Goal: Task Accomplishment & Management: Manage account settings

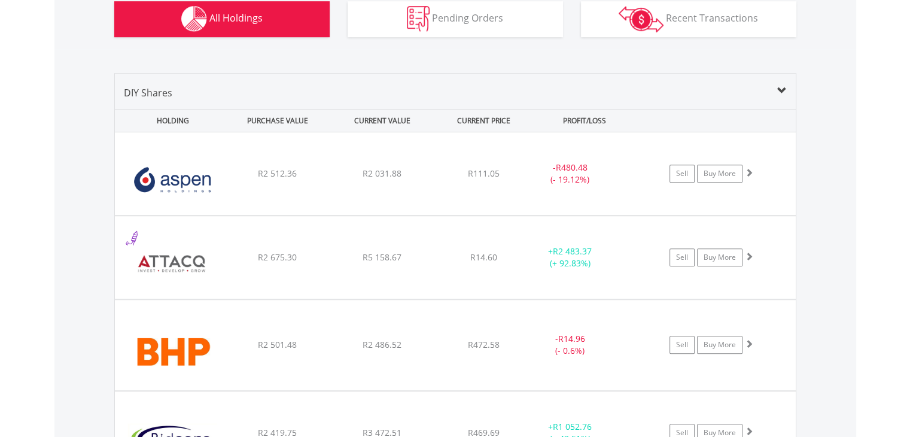
scroll to position [812, 0]
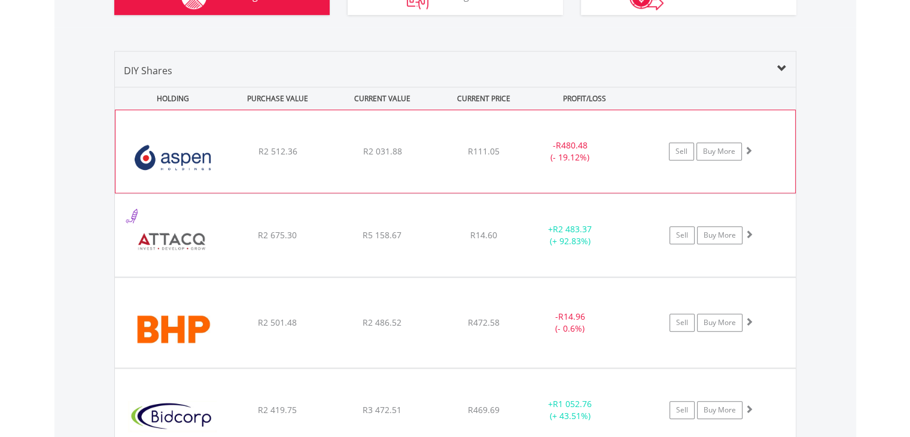
click at [744, 147] on span at bounding box center [748, 150] width 8 height 8
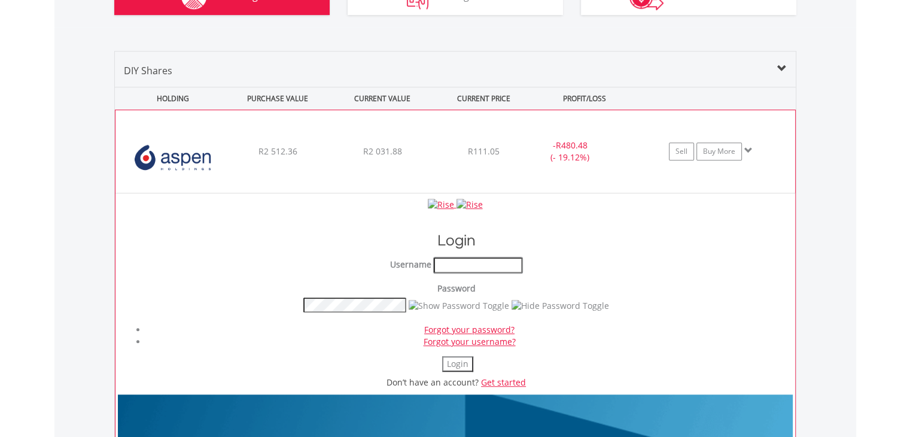
type input "**********"
click at [458, 361] on button "Login" at bounding box center [457, 364] width 31 height 16
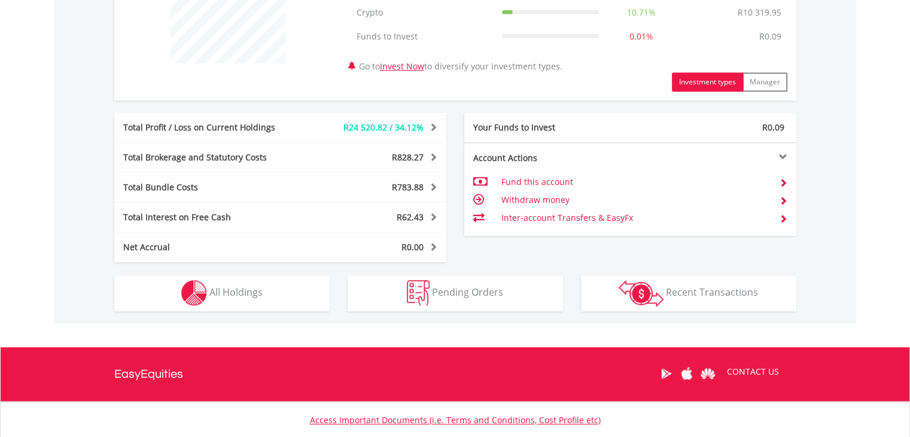
scroll to position [521, 0]
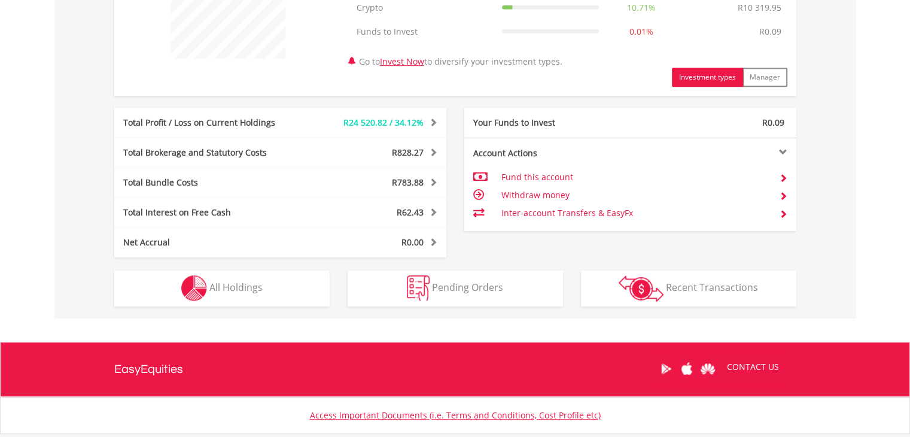
click at [909, 275] on html "My Investments Invest Now New Listings Sell My Recurring Investments Pending Or…" at bounding box center [455, 2] width 910 height 1046
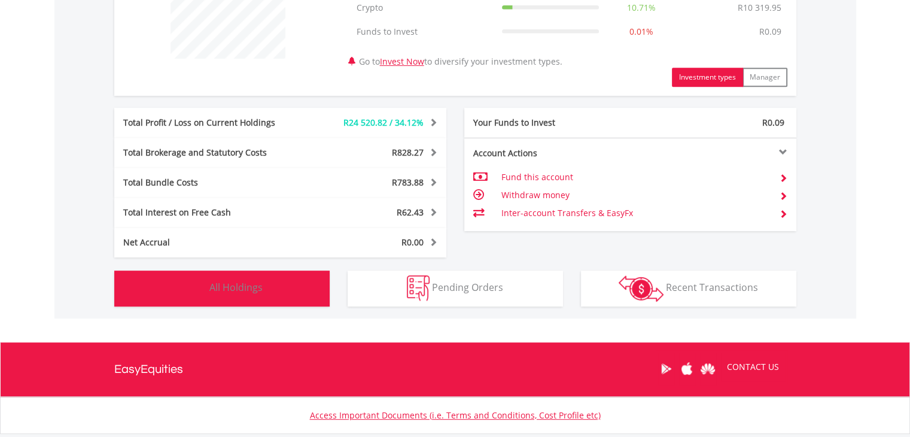
click at [240, 291] on span "All Holdings" at bounding box center [235, 286] width 53 height 13
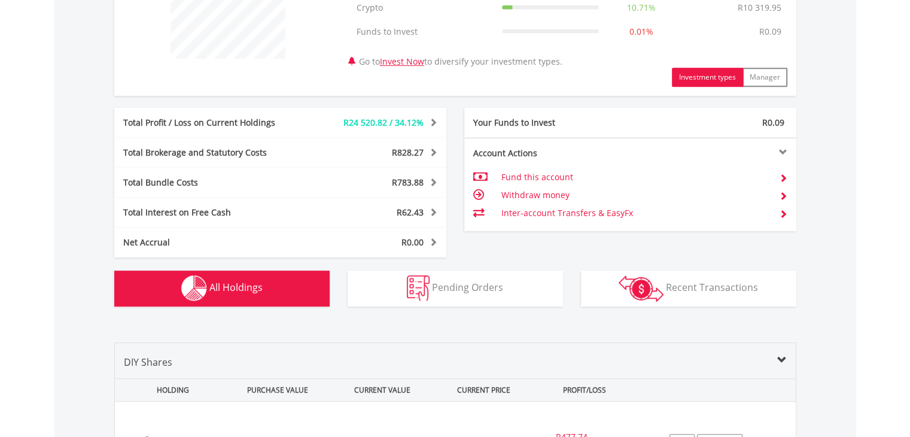
scroll to position [862, 0]
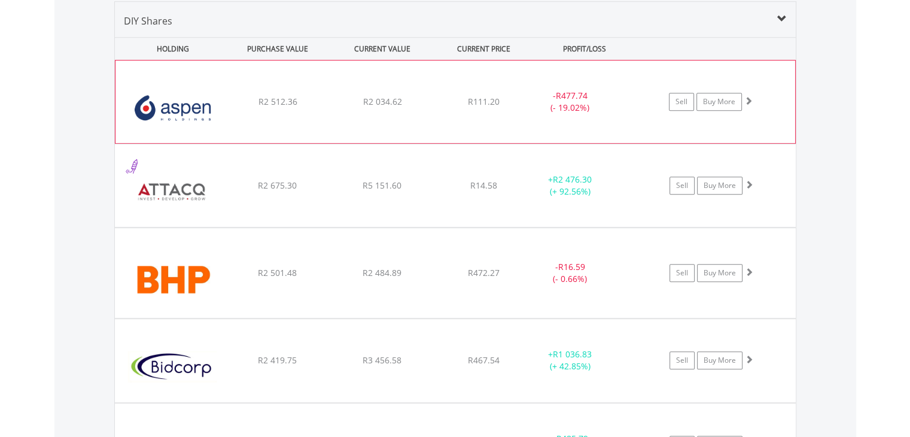
click at [749, 99] on span at bounding box center [748, 100] width 8 height 8
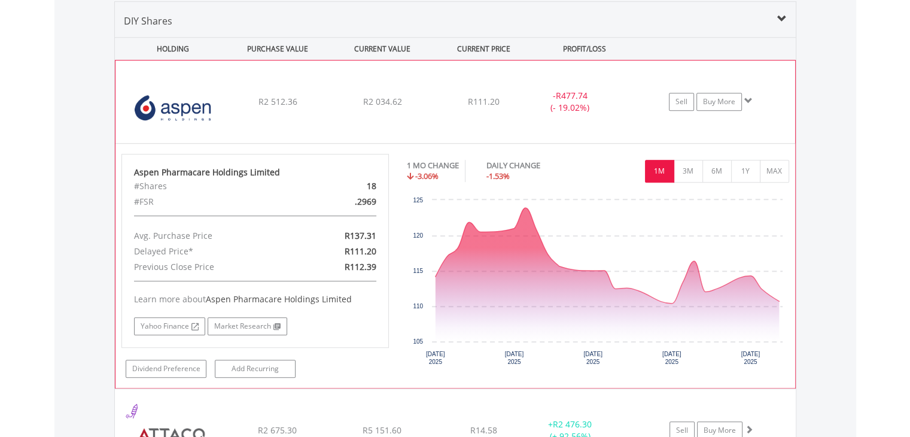
click at [749, 99] on span at bounding box center [748, 100] width 8 height 8
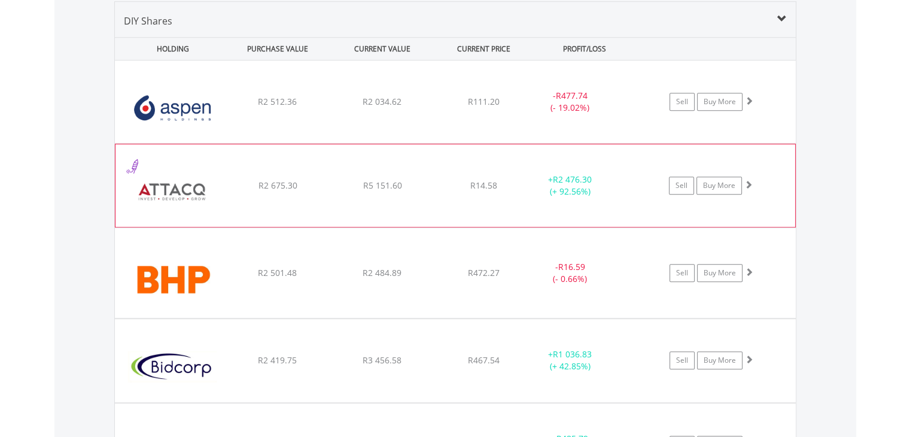
click at [749, 182] on span at bounding box center [748, 184] width 8 height 8
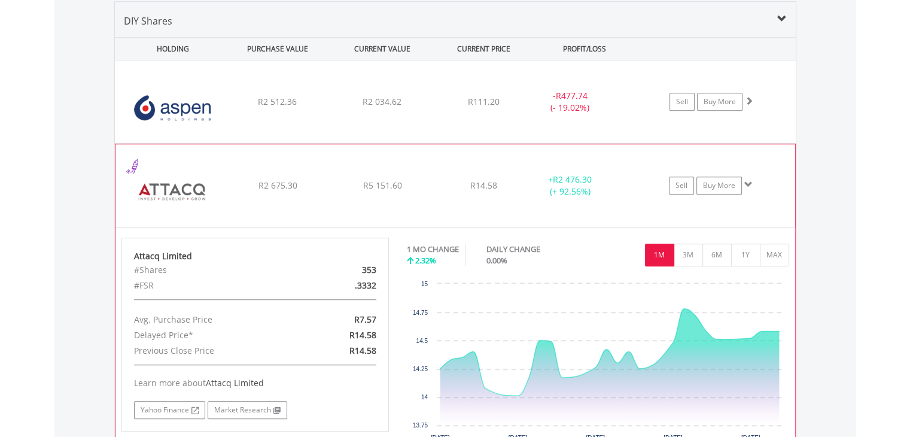
click at [749, 182] on span at bounding box center [748, 184] width 8 height 8
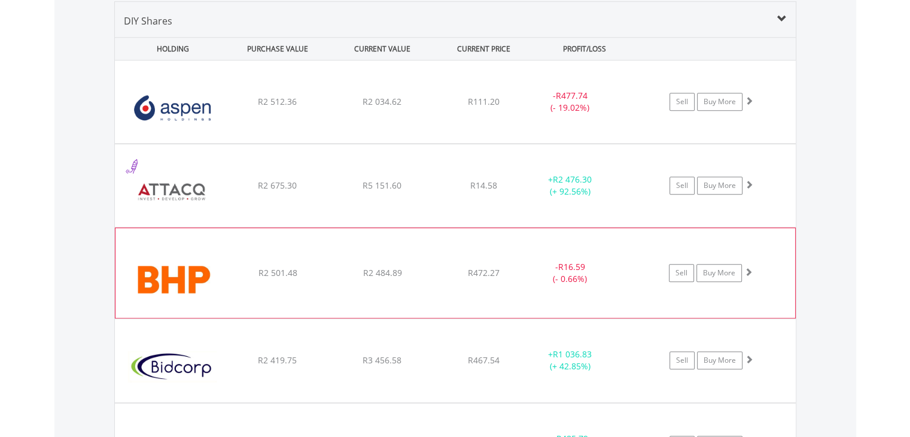
click at [745, 267] on span at bounding box center [748, 271] width 8 height 8
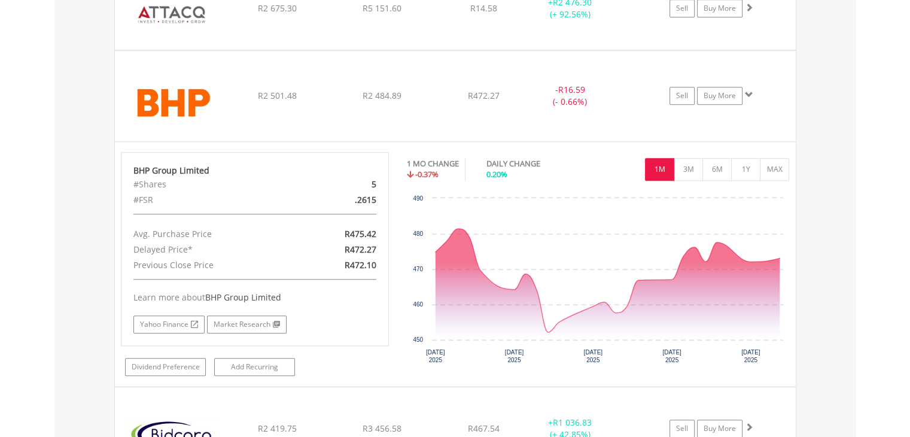
scroll to position [1047, 0]
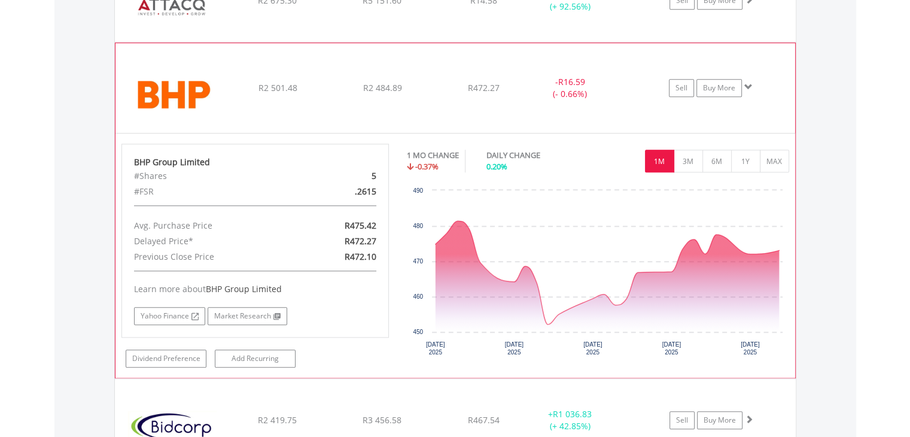
click at [746, 84] on span at bounding box center [748, 87] width 8 height 8
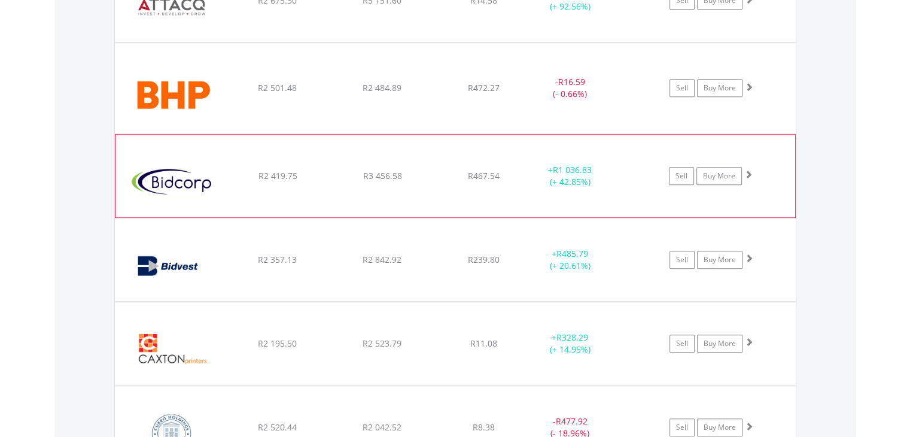
click at [749, 170] on span at bounding box center [748, 174] width 8 height 8
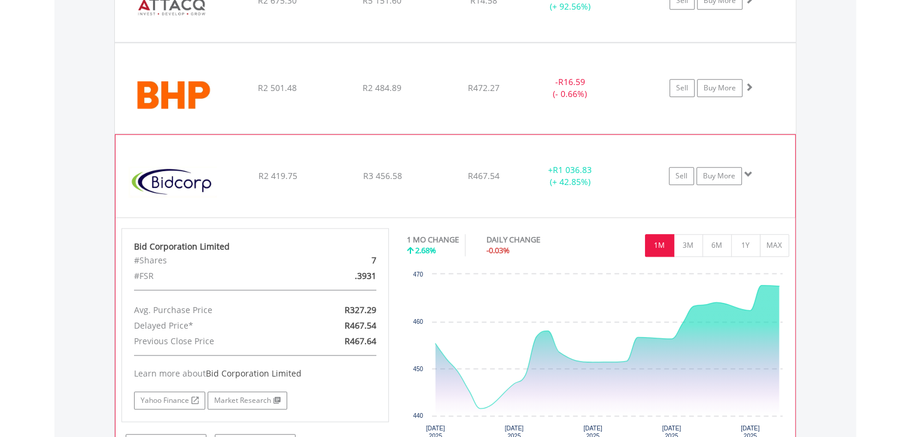
click at [749, 170] on span at bounding box center [748, 174] width 8 height 8
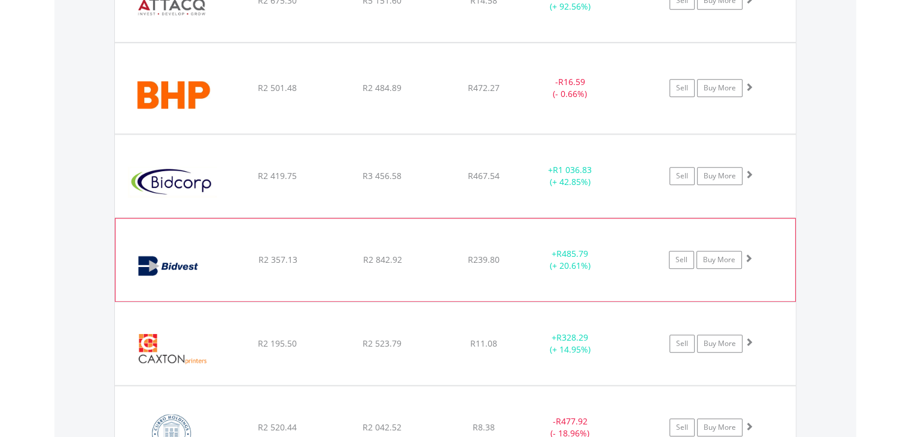
click at [750, 254] on span at bounding box center [748, 258] width 8 height 8
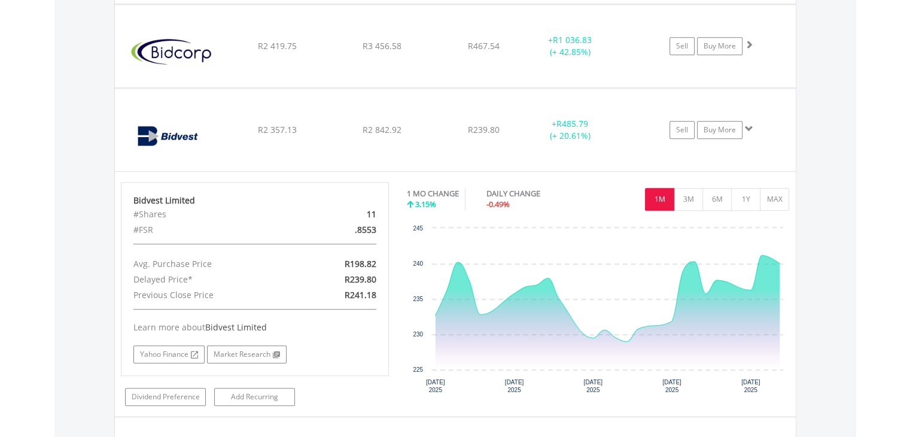
scroll to position [1188, 0]
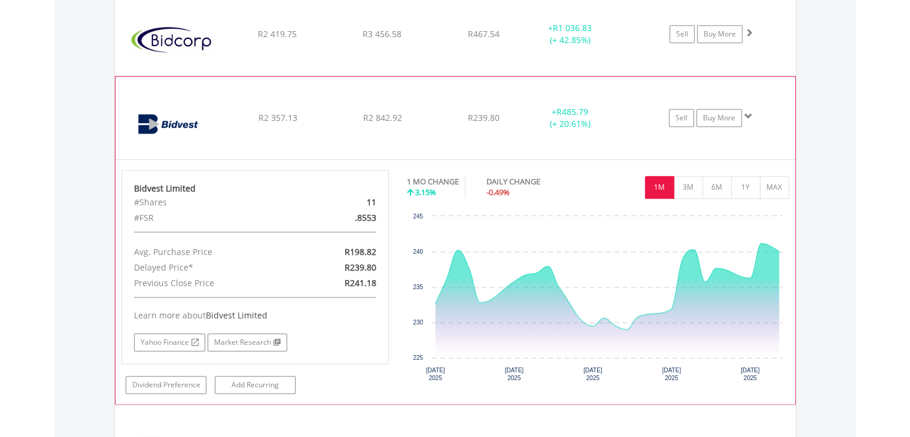
click at [749, 114] on span at bounding box center [748, 116] width 8 height 8
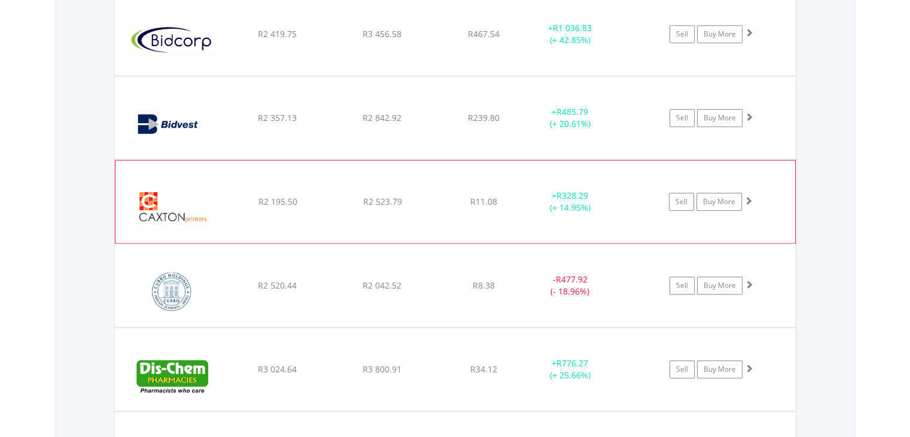
click at [746, 196] on span at bounding box center [748, 200] width 8 height 8
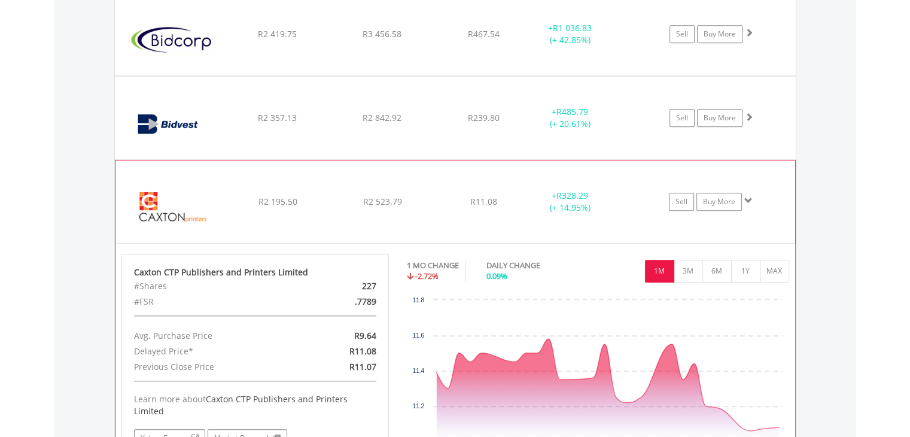
click at [749, 197] on span at bounding box center [748, 200] width 8 height 8
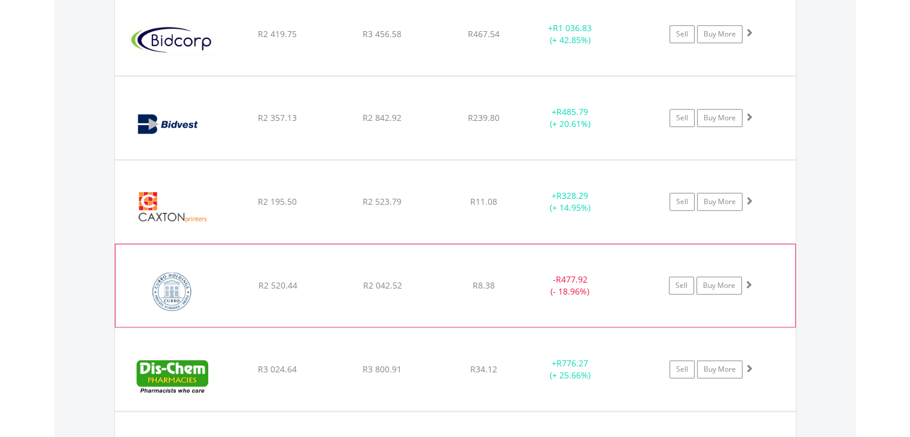
click at [749, 282] on span at bounding box center [748, 284] width 8 height 8
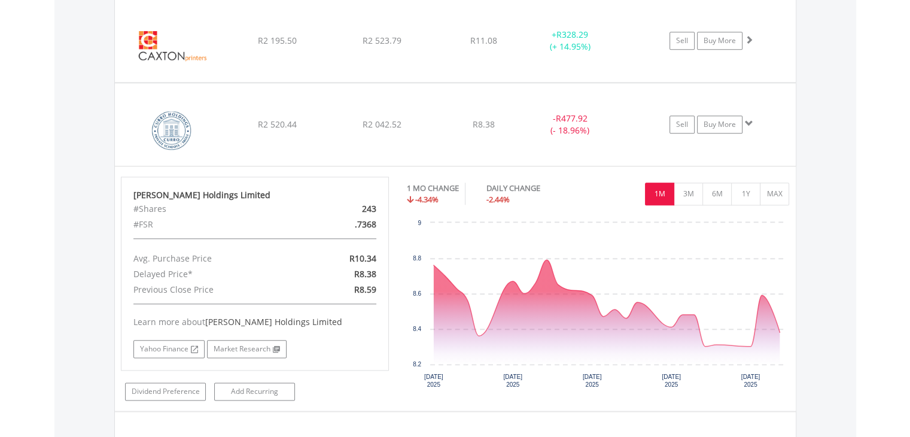
scroll to position [1357, 0]
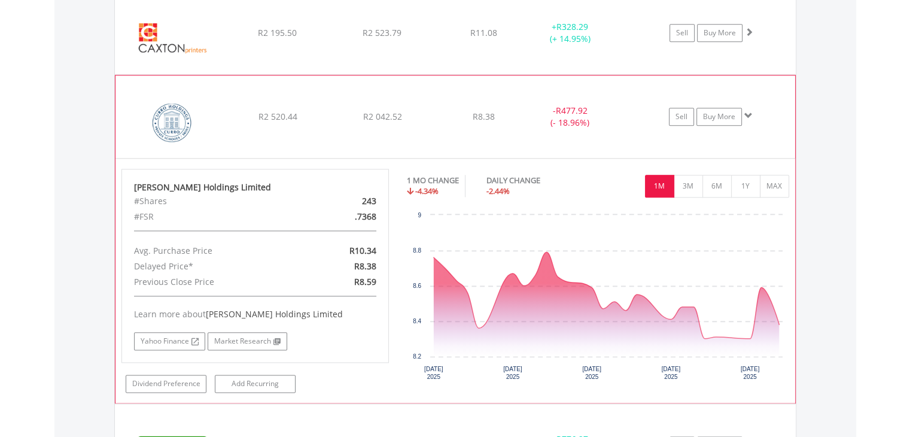
click at [751, 112] on span at bounding box center [748, 115] width 8 height 8
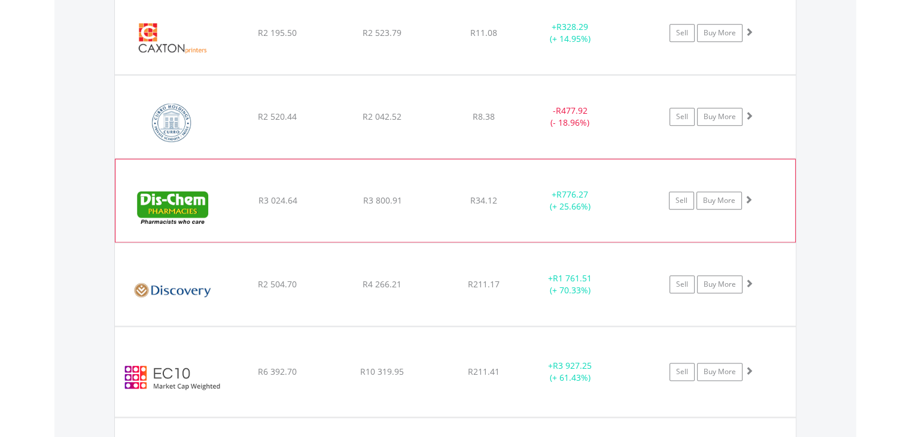
click at [749, 195] on span at bounding box center [748, 199] width 8 height 8
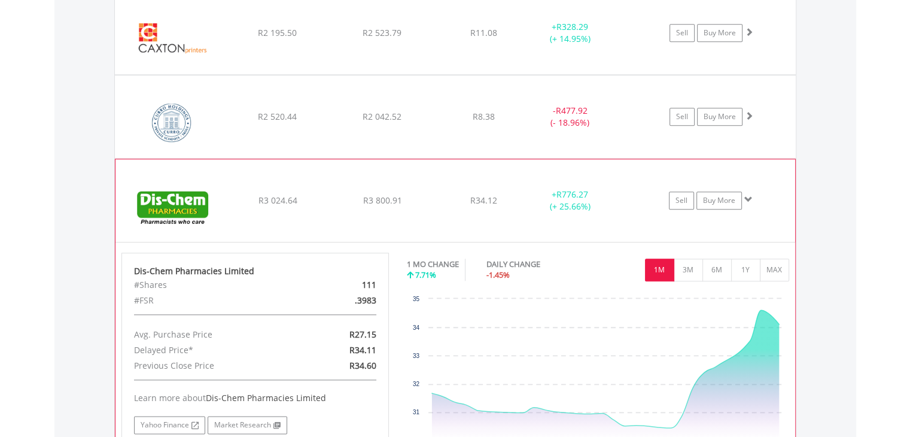
click at [749, 195] on span at bounding box center [748, 199] width 8 height 8
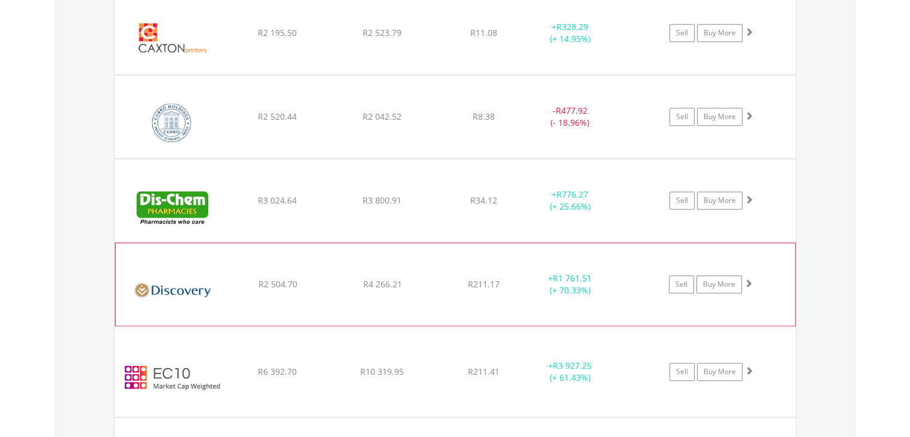
click at [749, 279] on span at bounding box center [748, 283] width 8 height 8
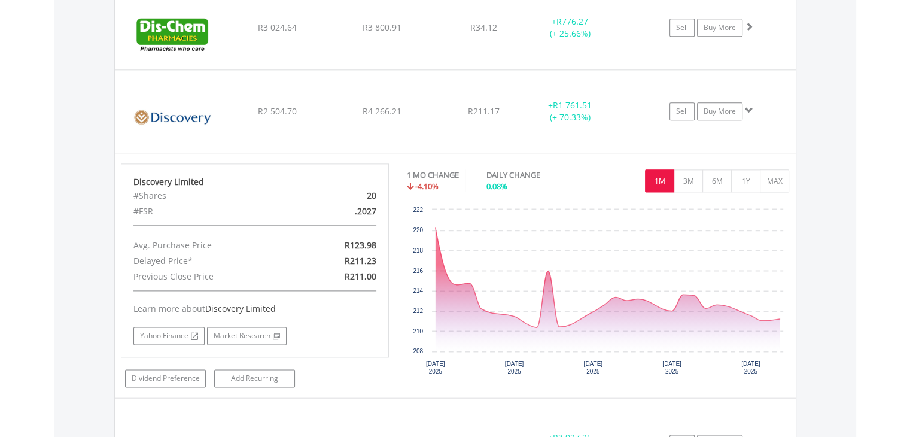
scroll to position [1538, 0]
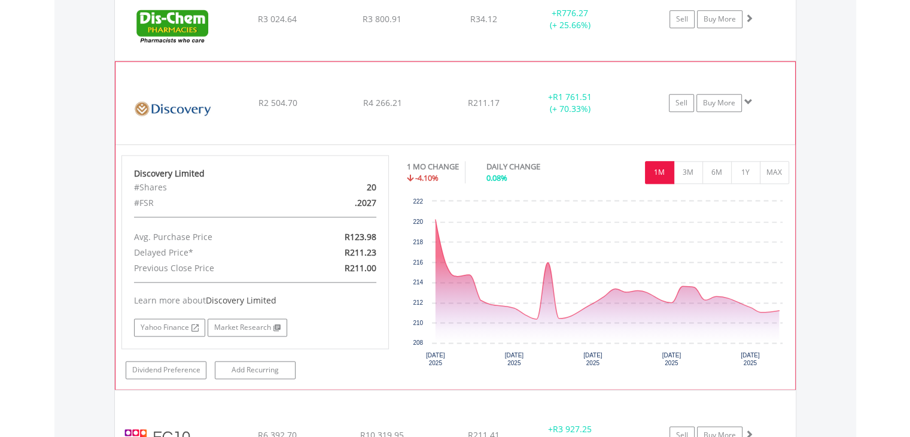
click at [750, 98] on span at bounding box center [748, 101] width 8 height 8
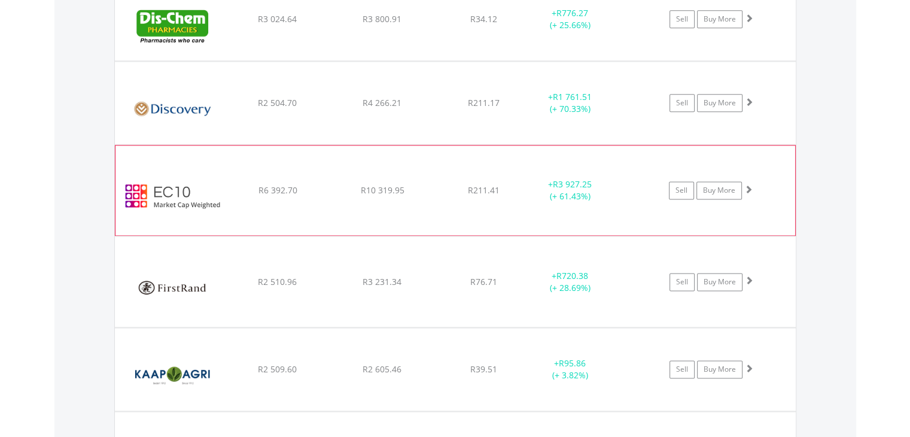
click at [749, 187] on span at bounding box center [748, 189] width 8 height 8
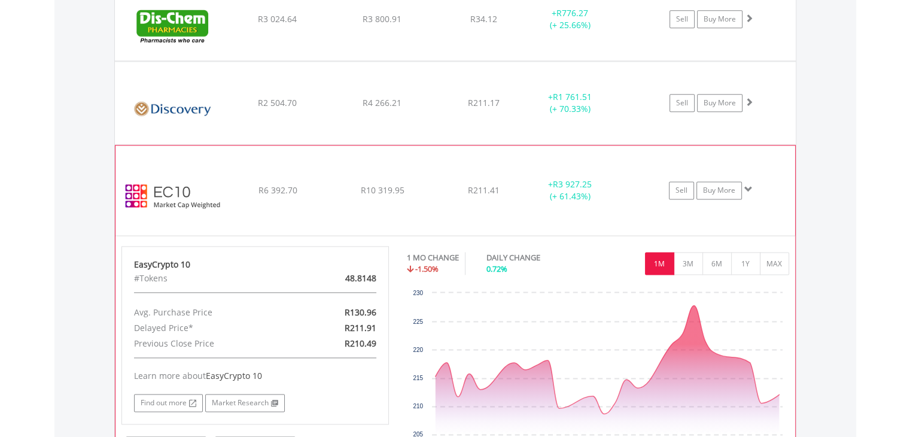
click at [749, 187] on span at bounding box center [748, 189] width 8 height 8
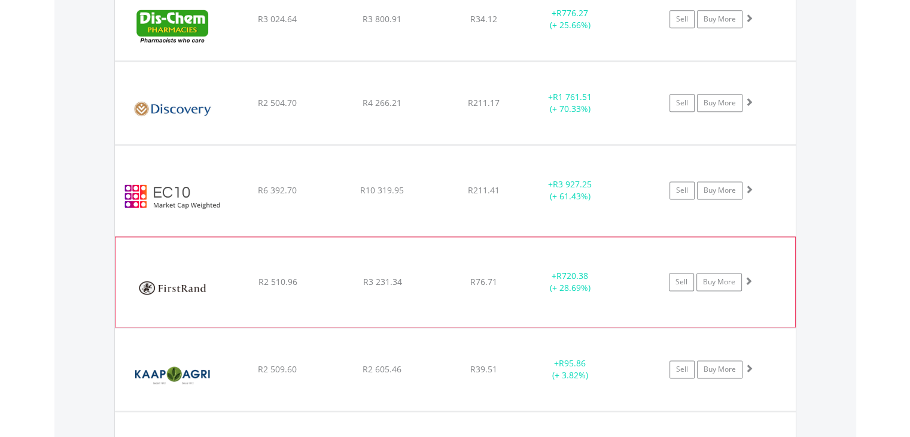
click at [749, 276] on span at bounding box center [748, 280] width 8 height 8
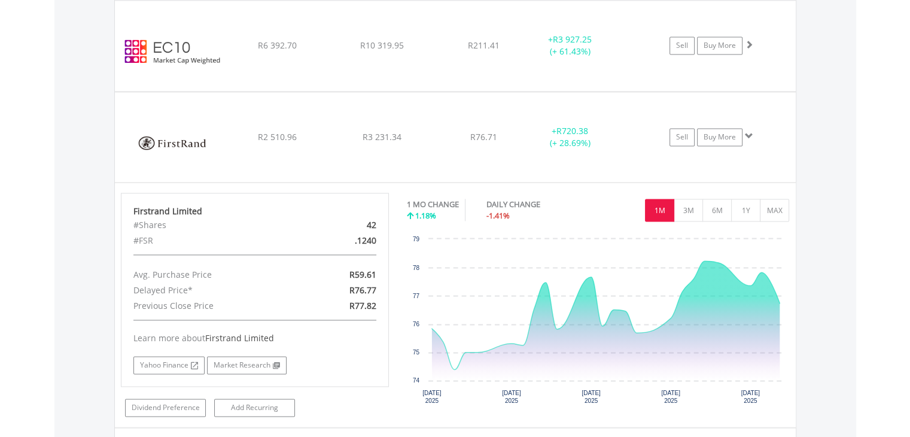
scroll to position [1719, 0]
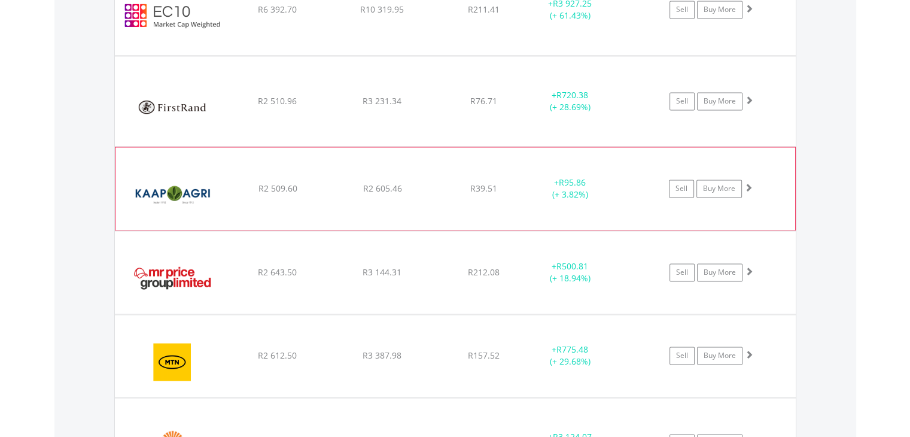
click at [747, 183] on span at bounding box center [748, 187] width 8 height 8
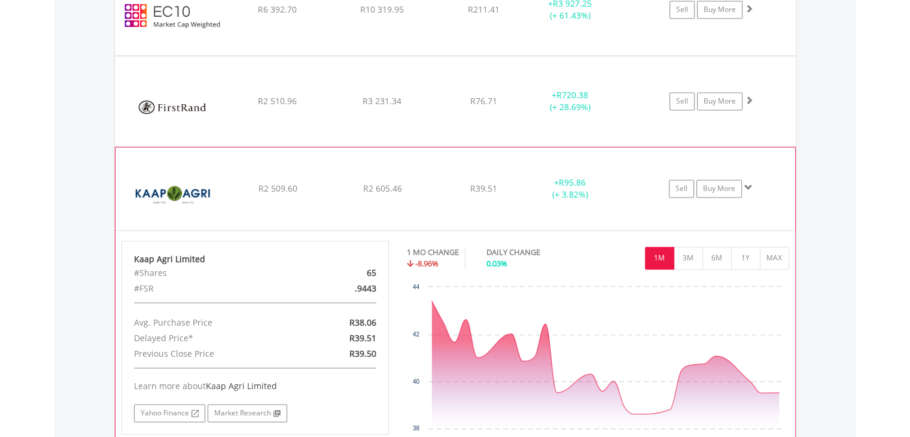
click at [747, 183] on span at bounding box center [748, 187] width 8 height 8
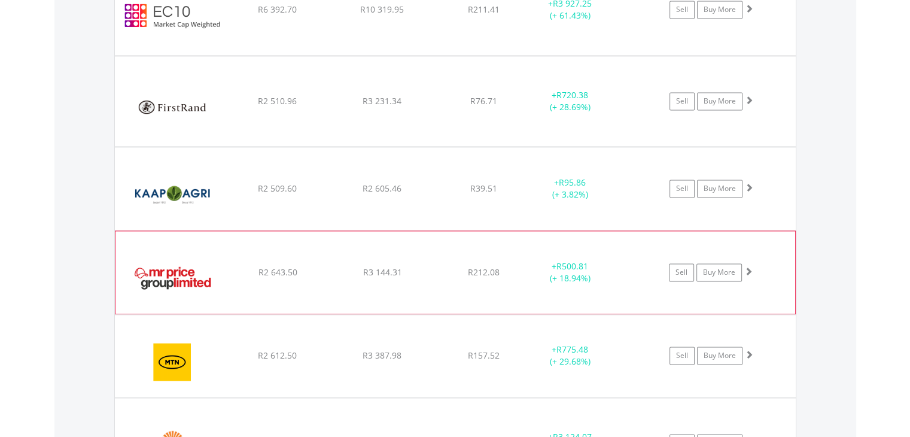
click at [748, 267] on span at bounding box center [748, 271] width 8 height 8
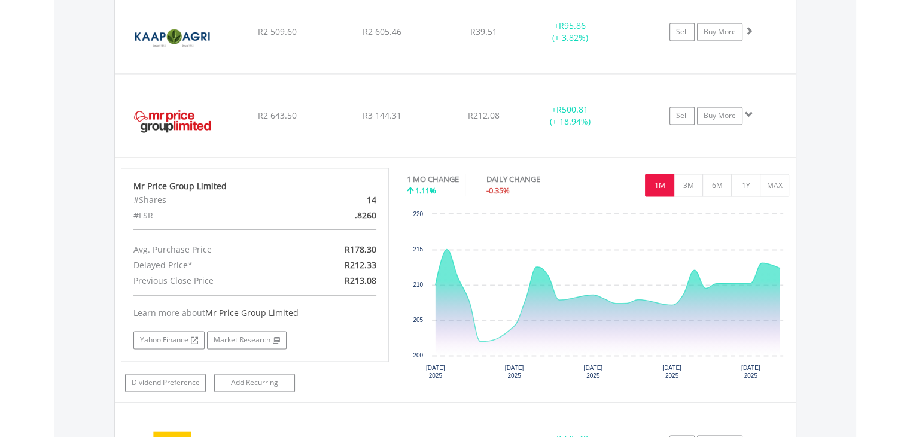
scroll to position [1884, 0]
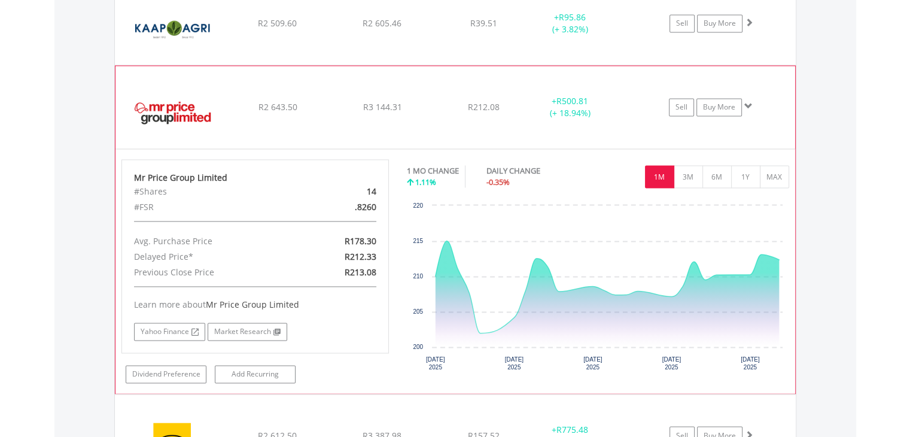
click at [748, 102] on span at bounding box center [748, 106] width 8 height 8
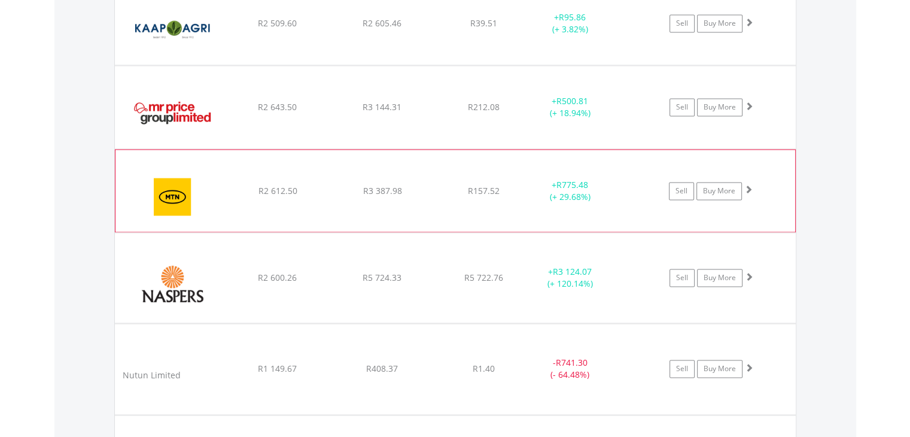
click at [748, 186] on span at bounding box center [748, 189] width 8 height 8
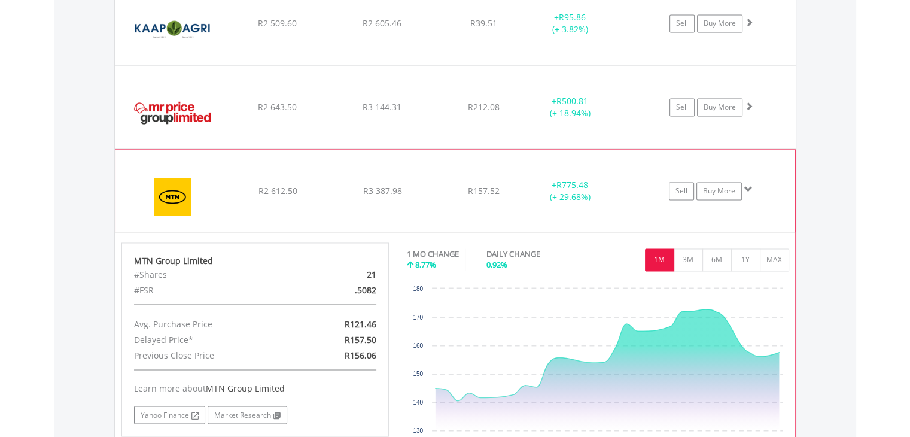
click at [748, 186] on span at bounding box center [748, 189] width 8 height 8
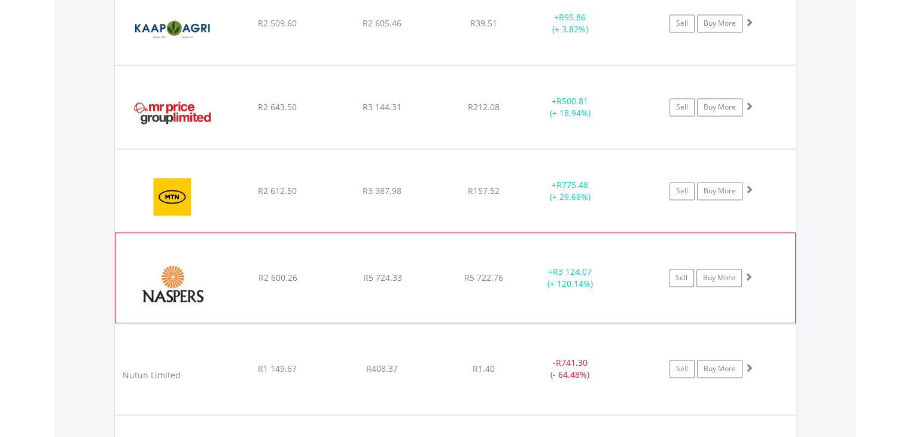
click at [747, 272] on span at bounding box center [748, 276] width 8 height 8
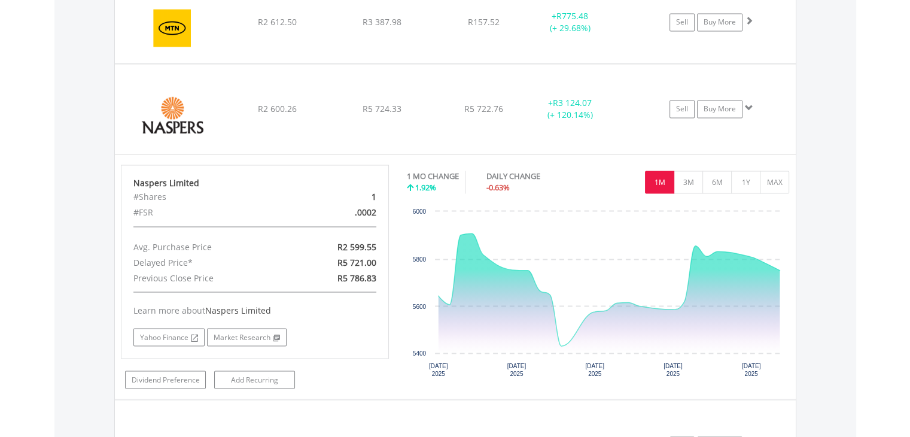
scroll to position [2069, 0]
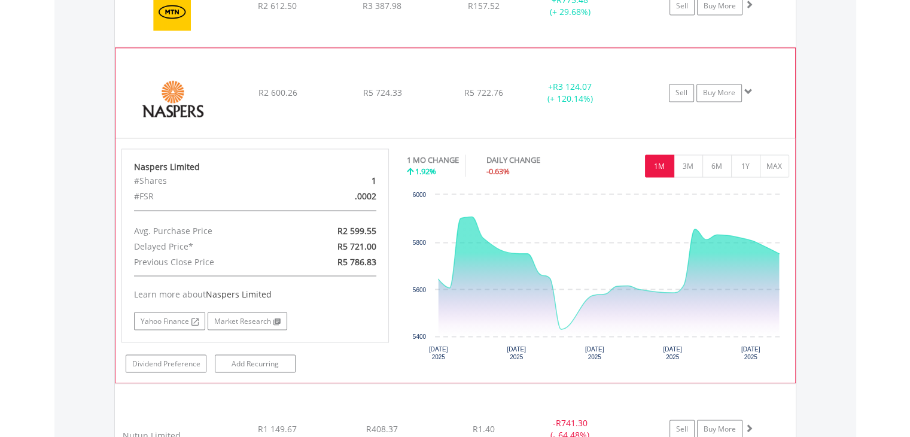
click at [751, 91] on span at bounding box center [748, 91] width 8 height 8
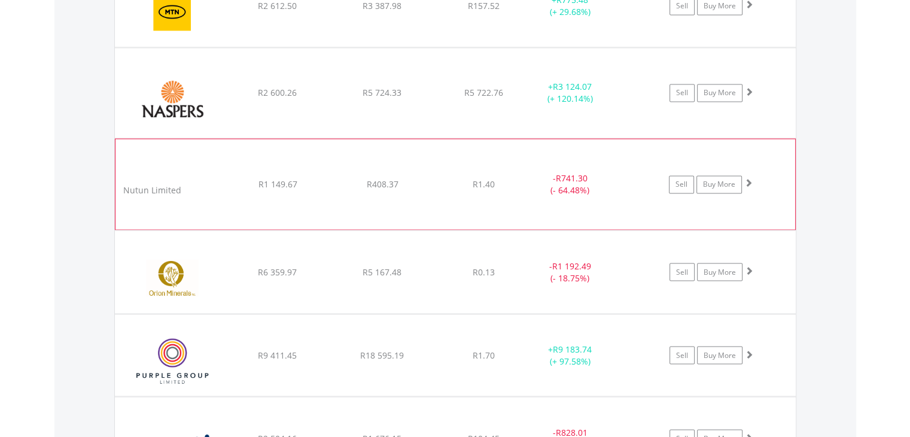
click at [751, 178] on span at bounding box center [748, 182] width 8 height 8
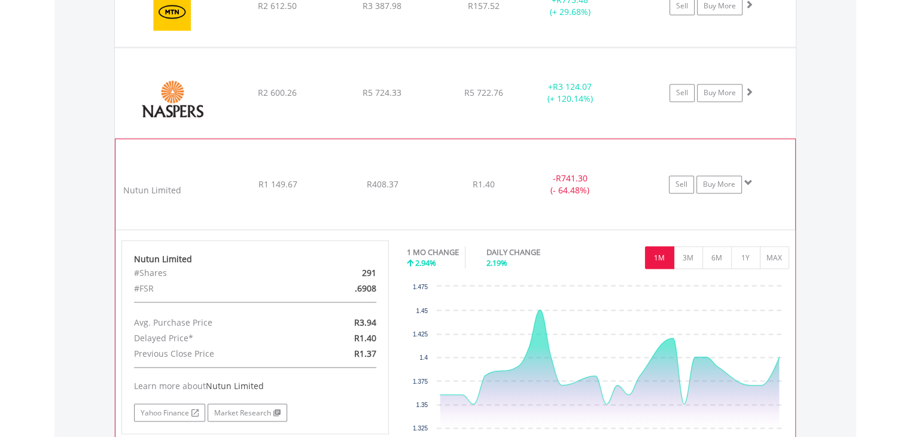
click at [751, 178] on span at bounding box center [748, 182] width 8 height 8
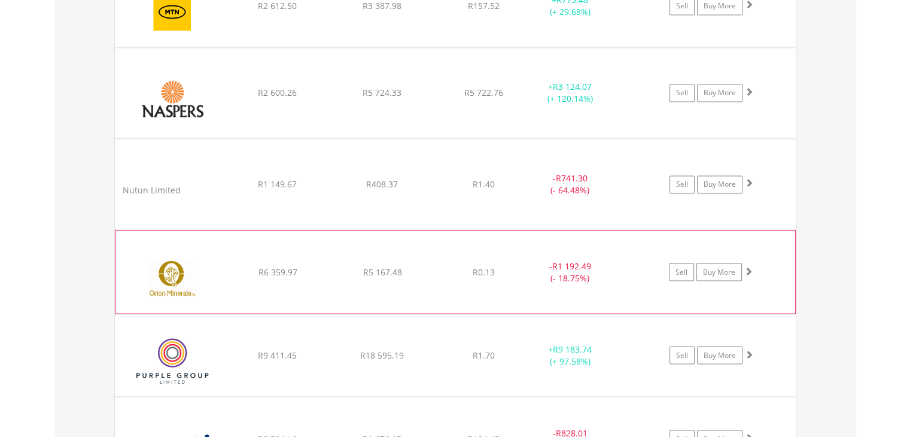
click at [751, 266] on span at bounding box center [748, 270] width 8 height 8
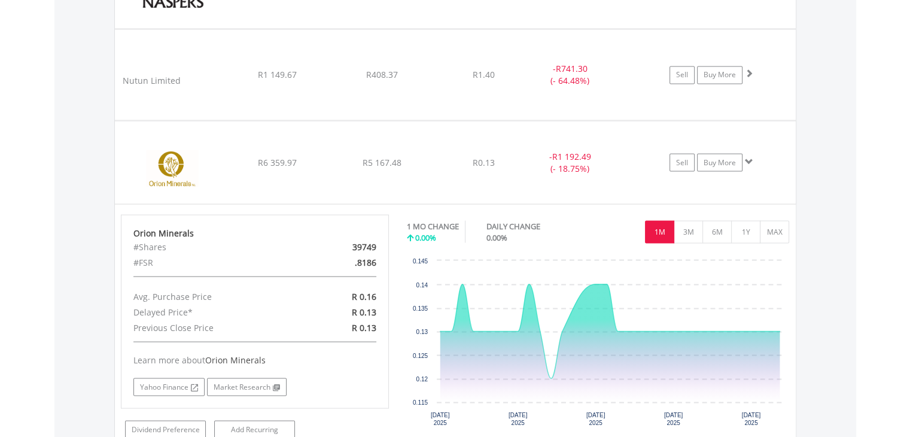
scroll to position [2194, 0]
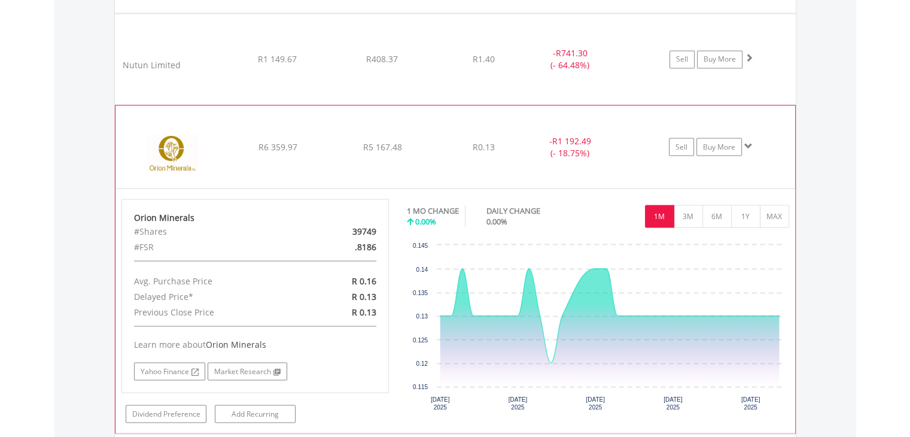
click at [749, 141] on span at bounding box center [748, 145] width 8 height 8
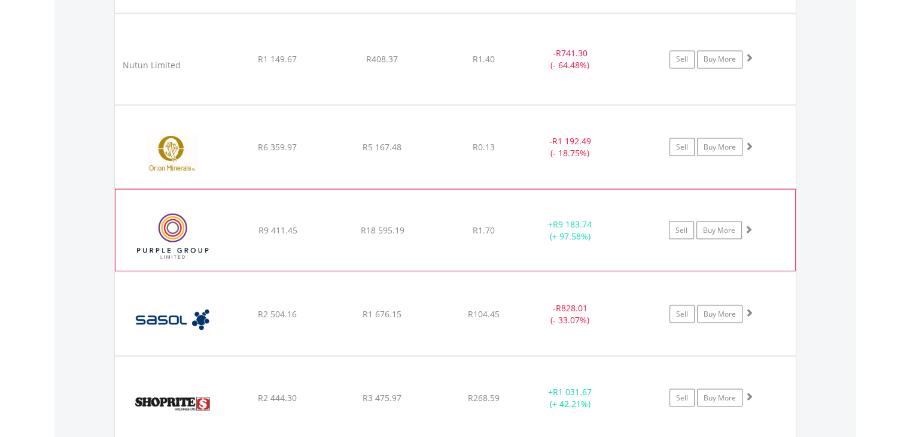
click at [751, 224] on span at bounding box center [748, 228] width 8 height 8
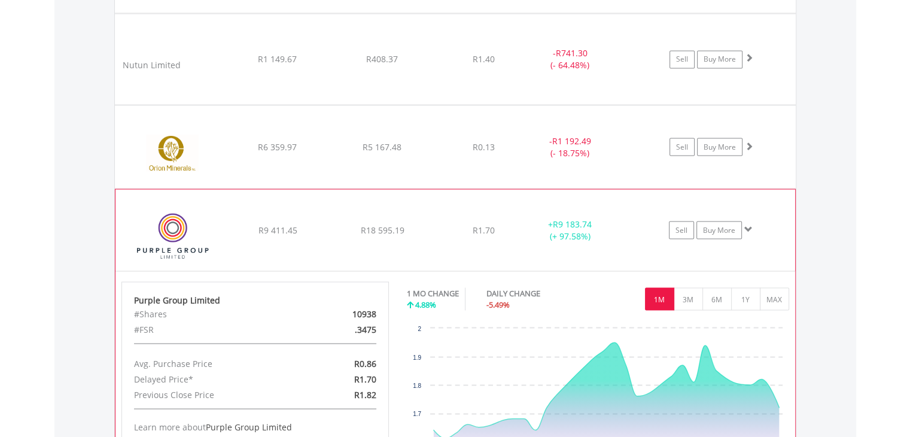
click at [751, 224] on span at bounding box center [748, 228] width 8 height 8
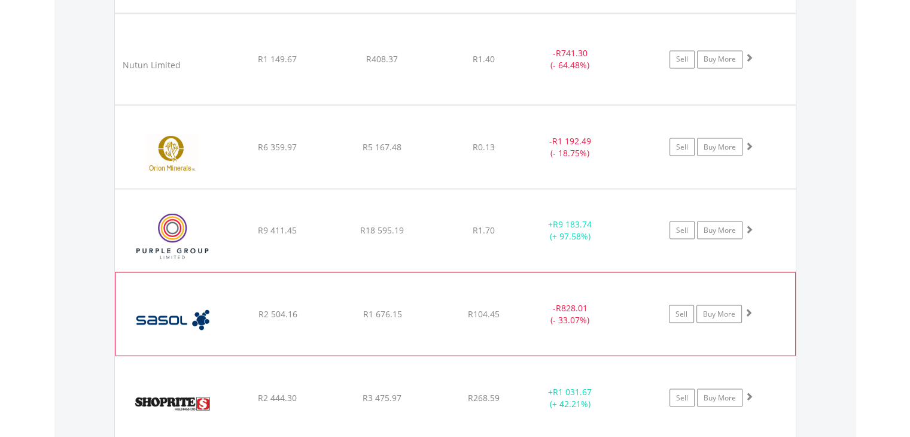
click at [749, 307] on span at bounding box center [748, 311] width 8 height 8
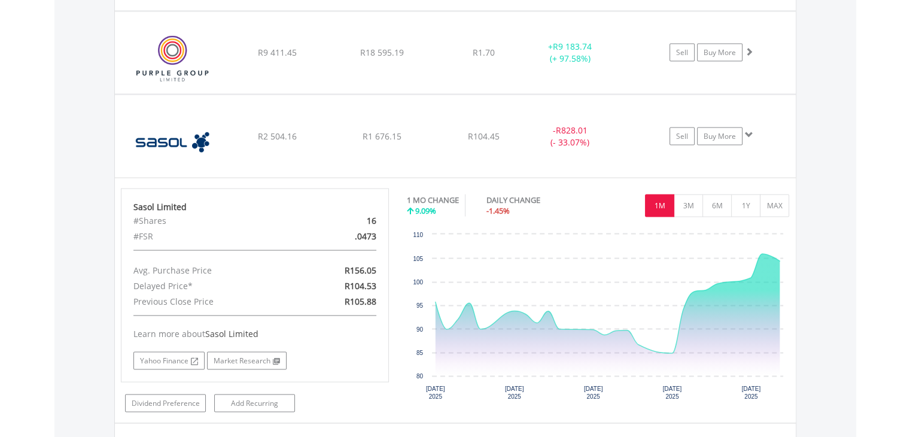
scroll to position [2379, 0]
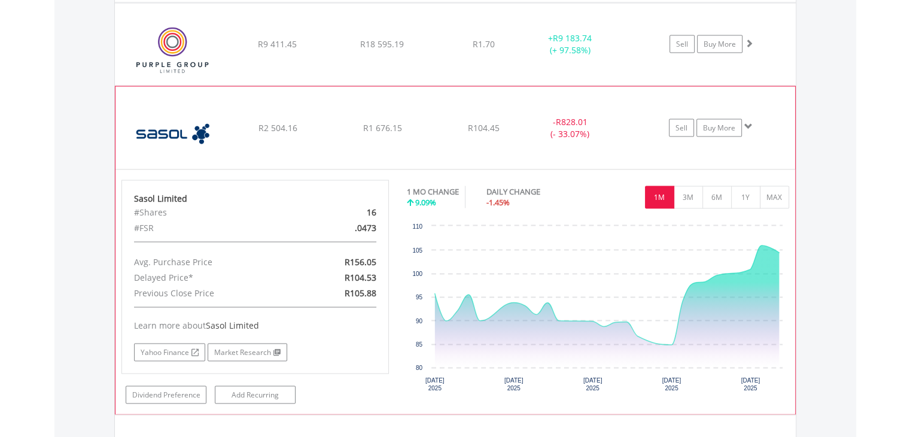
click at [749, 122] on span at bounding box center [748, 126] width 8 height 8
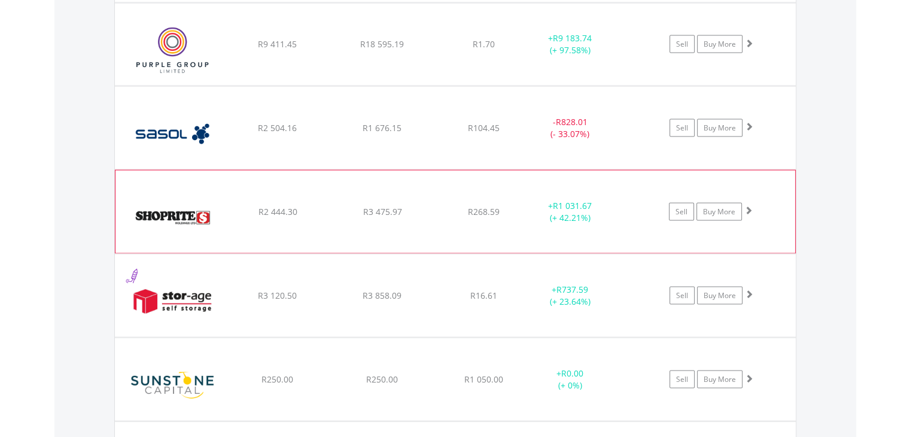
click at [748, 206] on span at bounding box center [748, 210] width 8 height 8
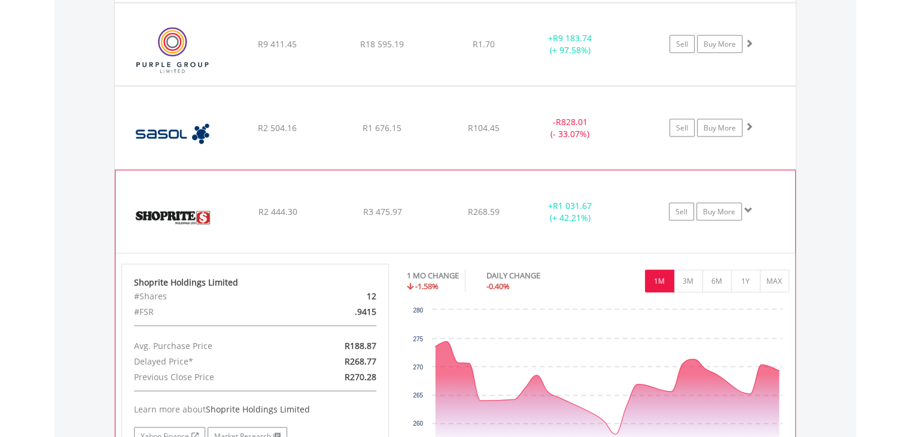
click at [748, 206] on span at bounding box center [748, 210] width 8 height 8
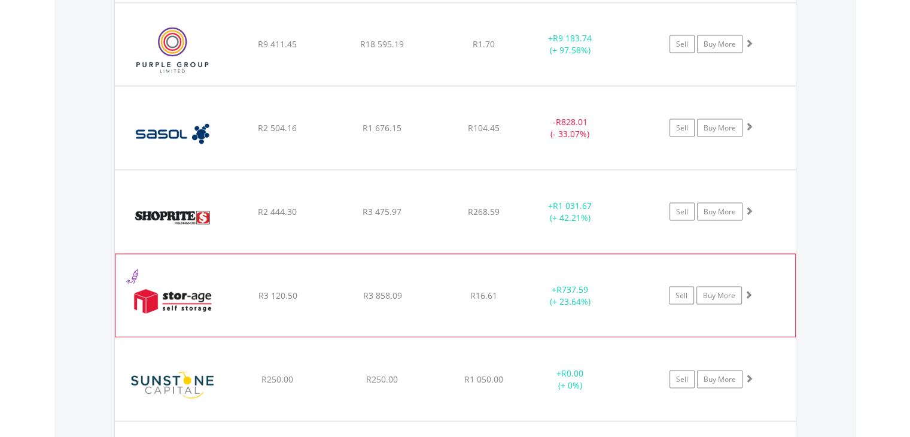
click at [747, 290] on span at bounding box center [748, 294] width 8 height 8
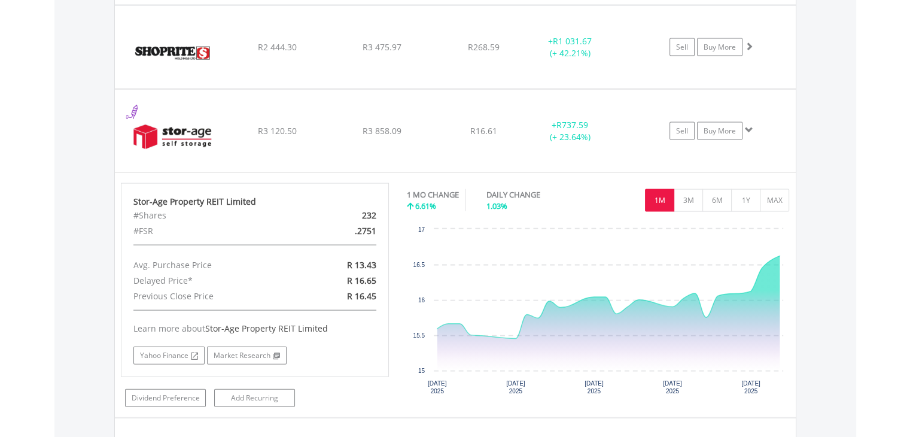
scroll to position [2548, 0]
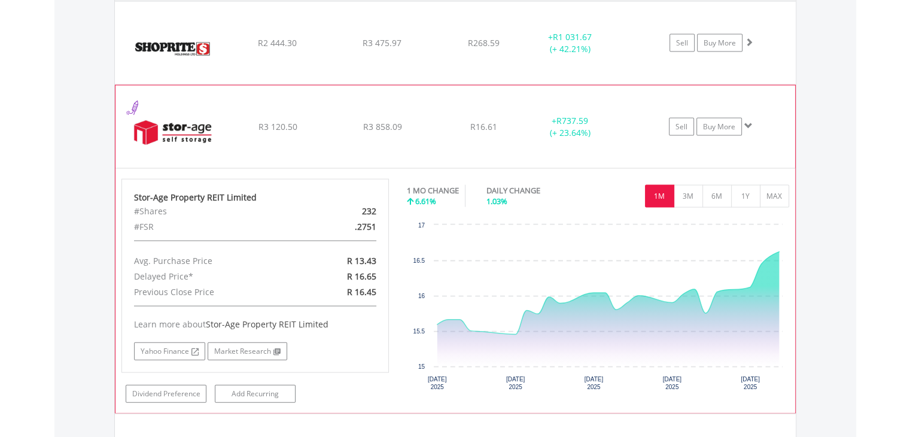
click at [746, 121] on span at bounding box center [748, 125] width 8 height 8
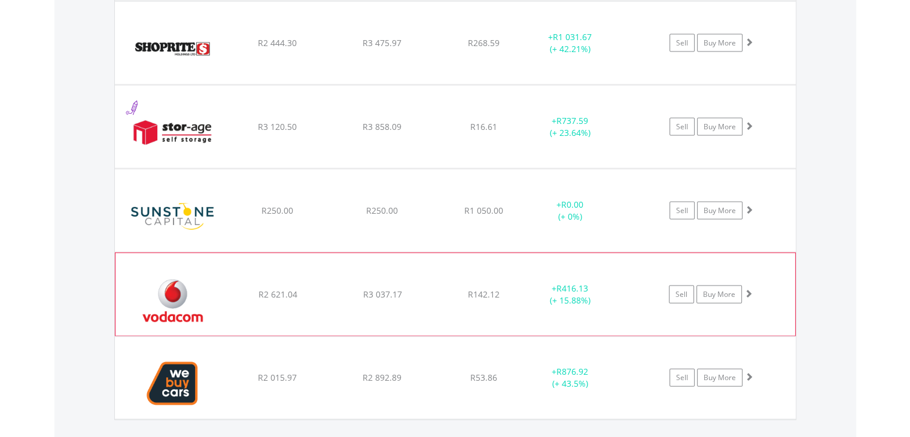
click at [749, 289] on span at bounding box center [748, 293] width 8 height 8
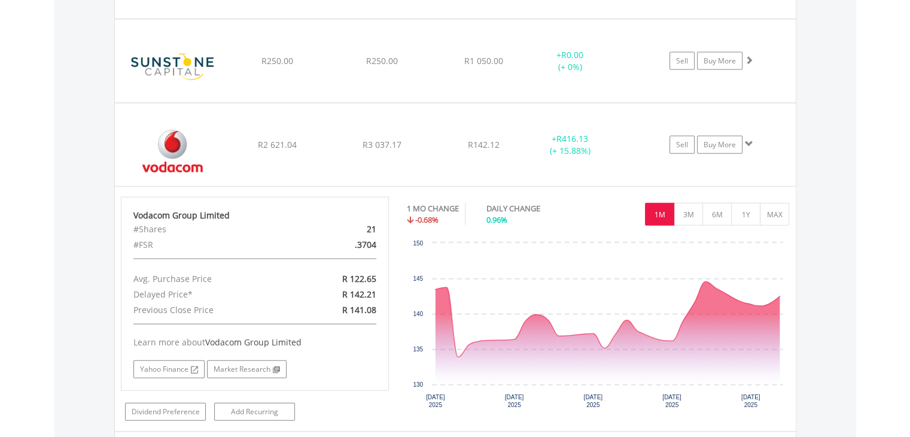
scroll to position [2705, 0]
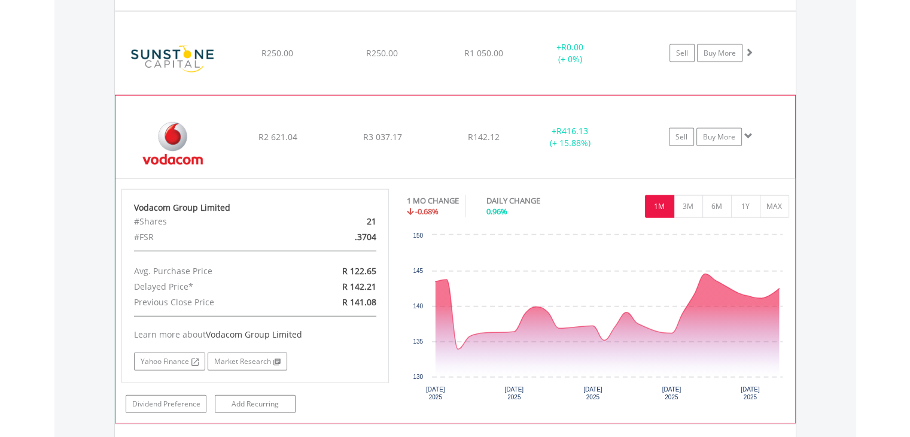
click at [748, 132] on span at bounding box center [748, 136] width 8 height 8
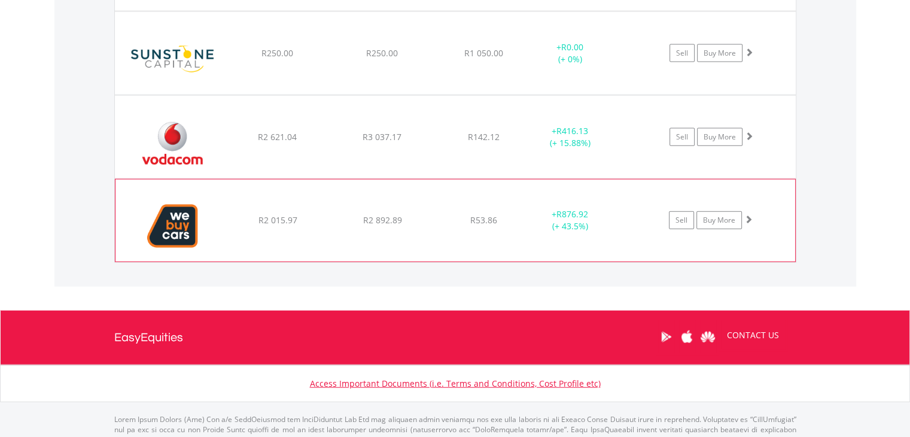
click at [748, 215] on span at bounding box center [748, 219] width 8 height 8
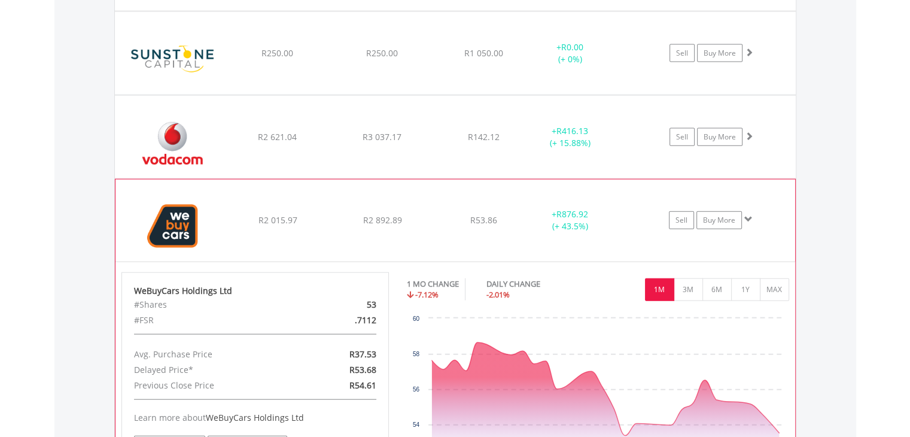
click at [748, 215] on span at bounding box center [748, 219] width 8 height 8
